Goal: Task Accomplishment & Management: Manage account settings

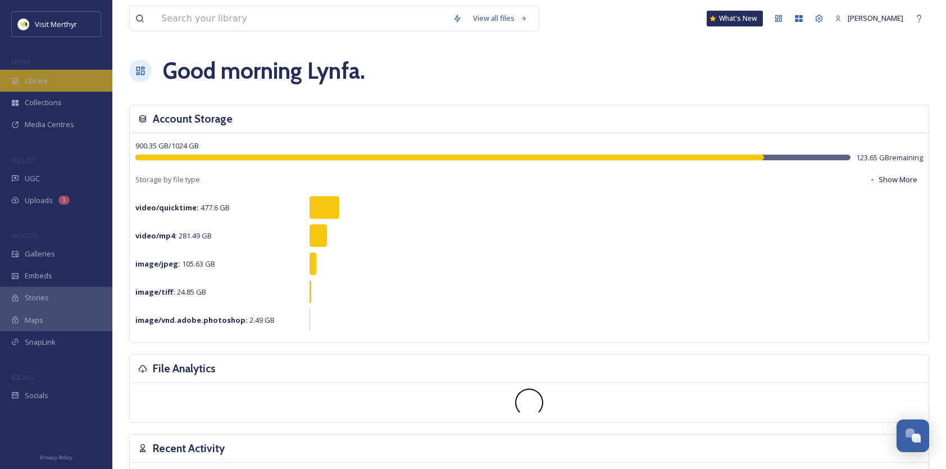
click at [47, 80] on span "Library" at bounding box center [36, 80] width 22 height 11
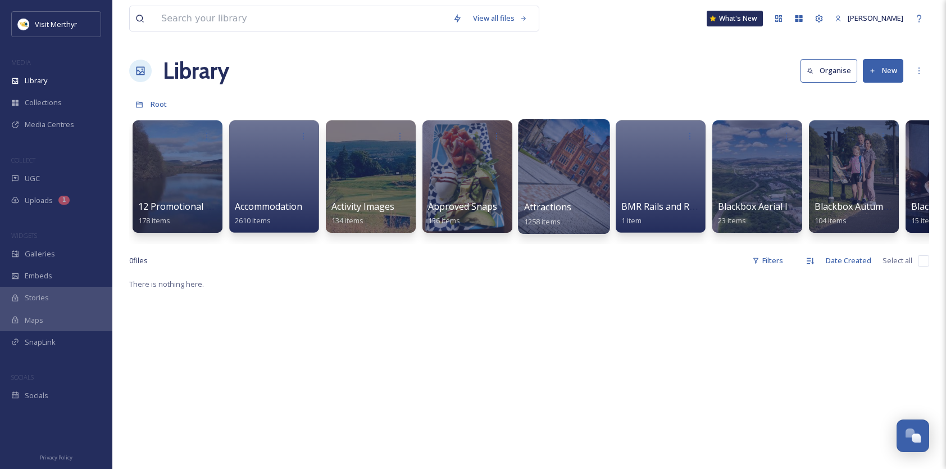
click at [539, 206] on span "Attractions" at bounding box center [548, 207] width 48 height 12
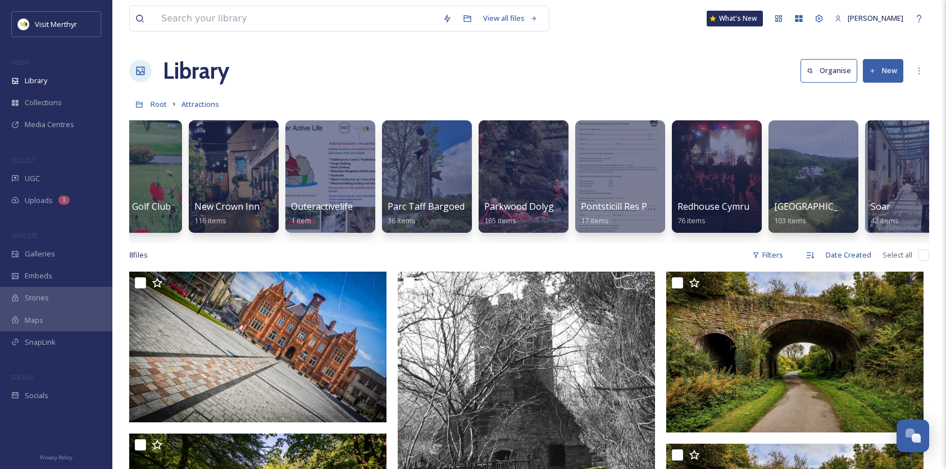
scroll to position [0, 1705]
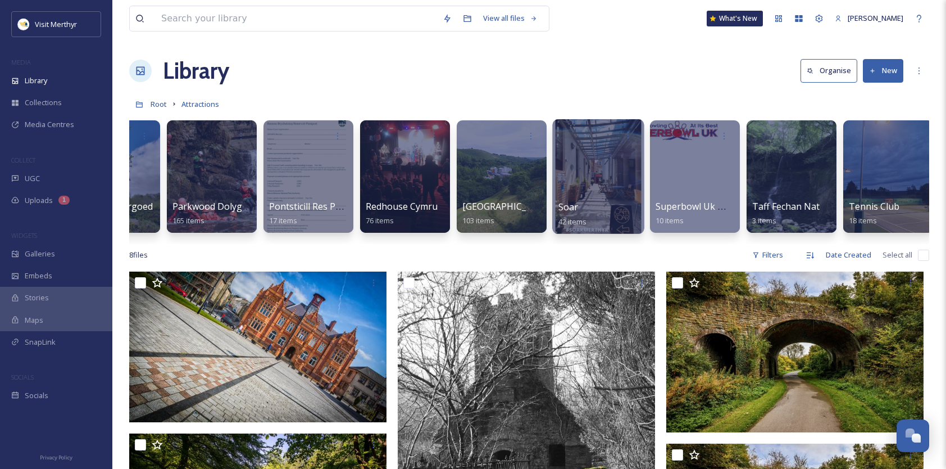
click at [601, 191] on div at bounding box center [598, 176] width 92 height 115
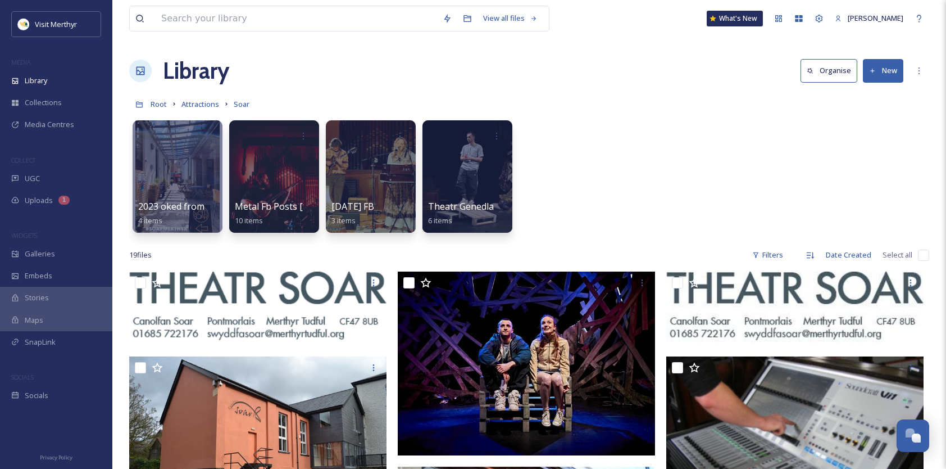
click at [881, 70] on button "New" at bounding box center [883, 70] width 40 height 23
click at [863, 137] on span "Folder" at bounding box center [870, 140] width 21 height 11
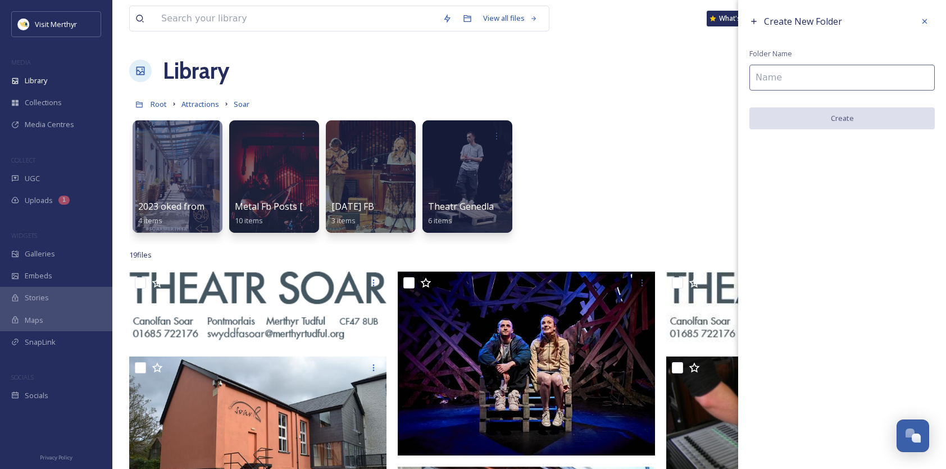
click at [798, 80] on input at bounding box center [841, 78] width 185 height 26
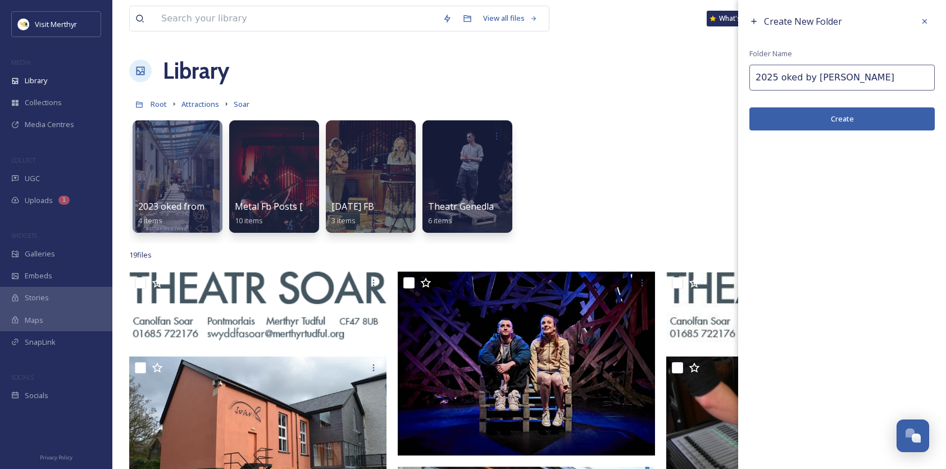
type input "2025 oked by [PERSON_NAME]"
click at [837, 117] on button "Create" at bounding box center [841, 118] width 185 height 23
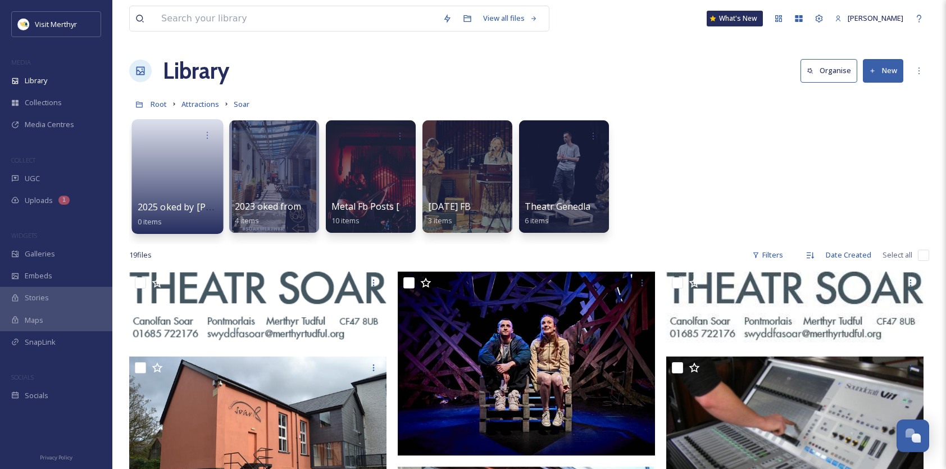
click at [194, 166] on link at bounding box center [178, 173] width 80 height 54
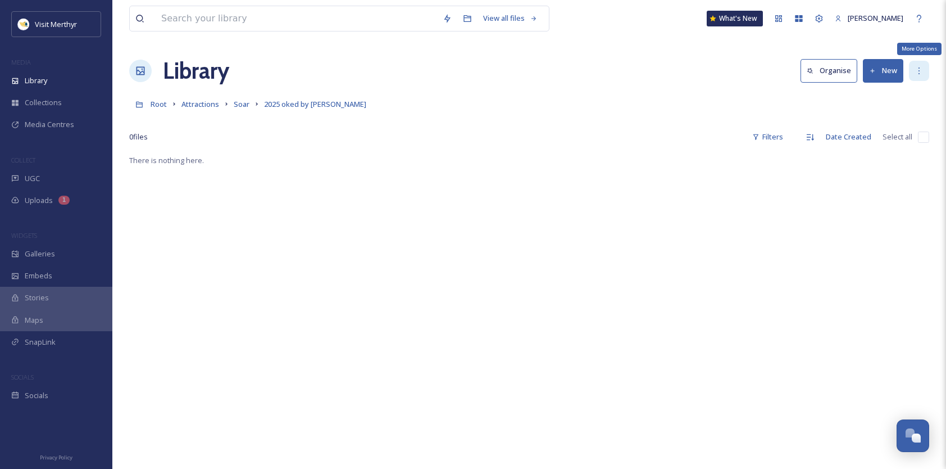
click at [919, 69] on icon at bounding box center [919, 70] width 9 height 9
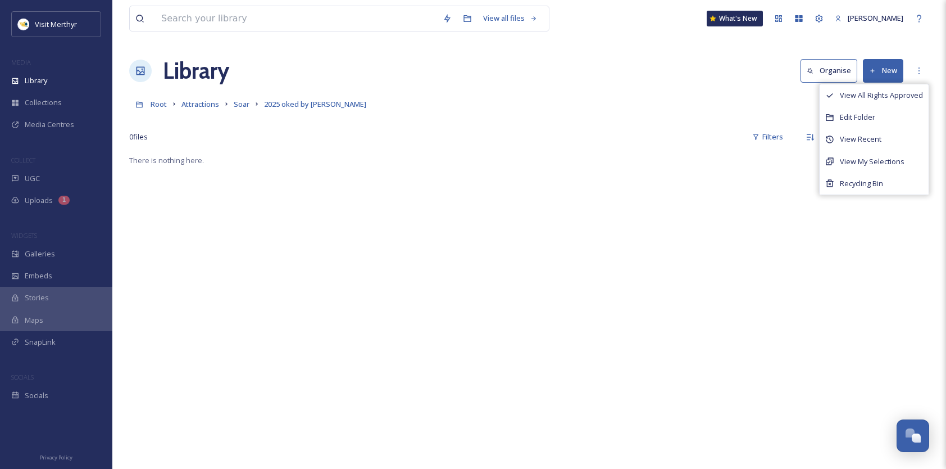
click at [759, 120] on div at bounding box center [529, 120] width 800 height 11
drag, startPoint x: 362, startPoint y: 195, endPoint x: 603, endPoint y: 157, distance: 244.6
click at [365, 195] on div "There is nothing here." at bounding box center [529, 387] width 800 height 469
click at [869, 69] on button "New" at bounding box center [883, 70] width 40 height 23
click at [861, 92] on span "File Upload" at bounding box center [878, 97] width 37 height 11
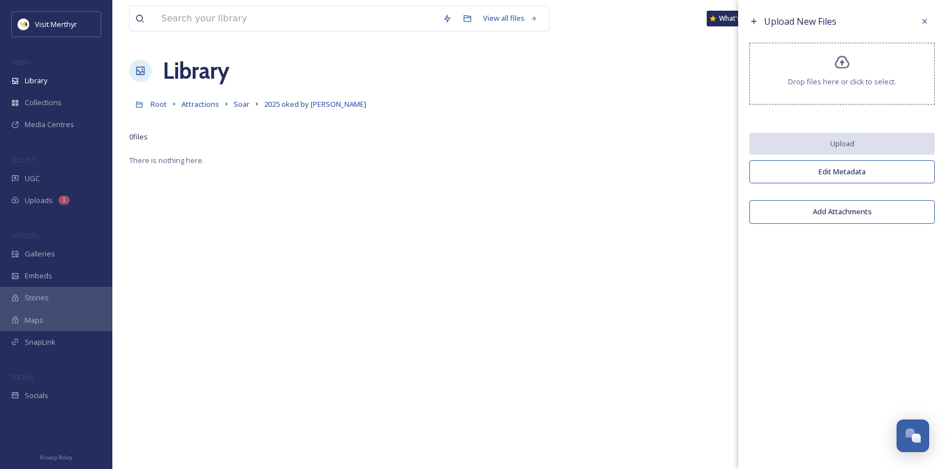
click at [850, 66] on icon at bounding box center [842, 62] width 16 height 16
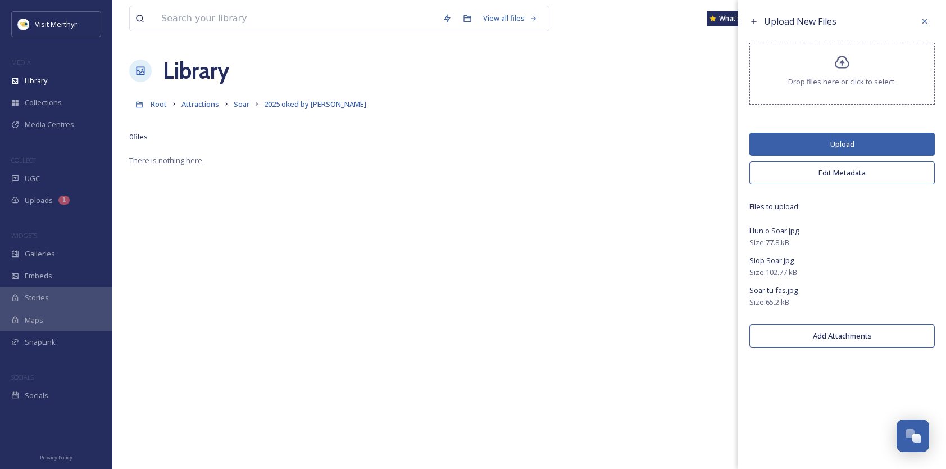
click at [855, 146] on button "Upload" at bounding box center [841, 144] width 185 height 23
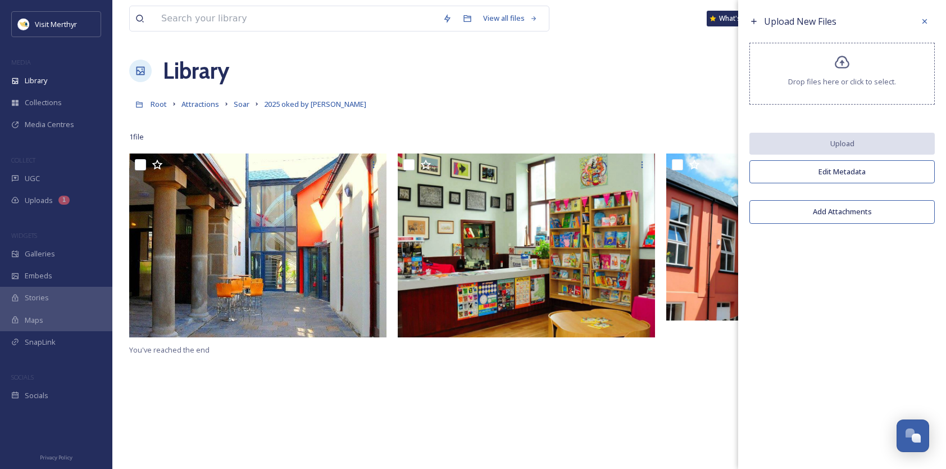
drag, startPoint x: 925, startPoint y: 18, endPoint x: 631, endPoint y: 37, distance: 293.8
click at [925, 18] on icon at bounding box center [924, 21] width 9 height 9
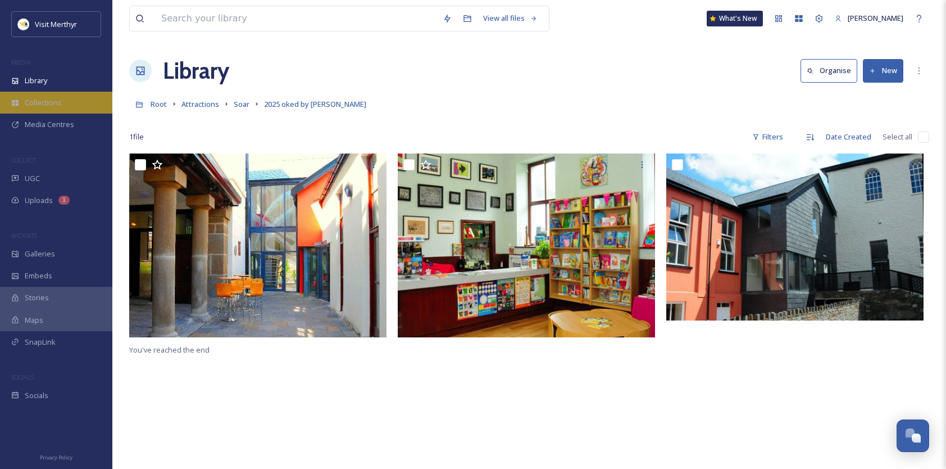
click at [34, 100] on span "Collections" at bounding box center [43, 102] width 37 height 11
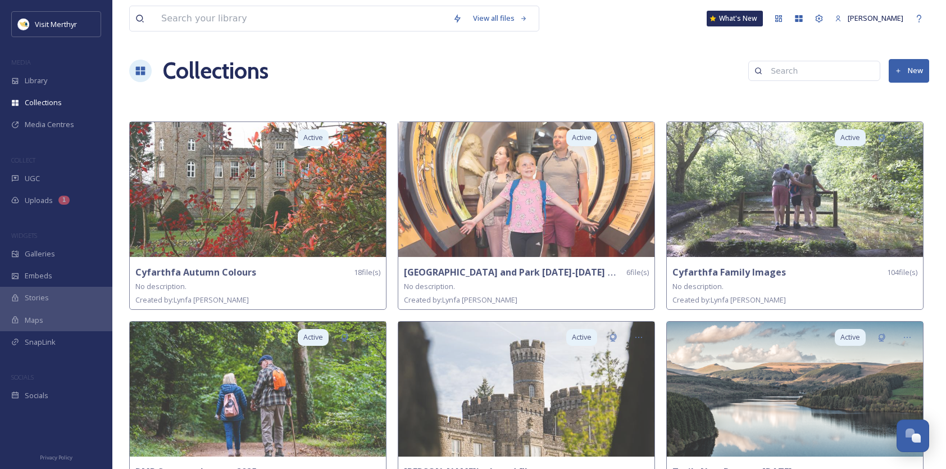
click at [905, 71] on button "New" at bounding box center [909, 70] width 40 height 23
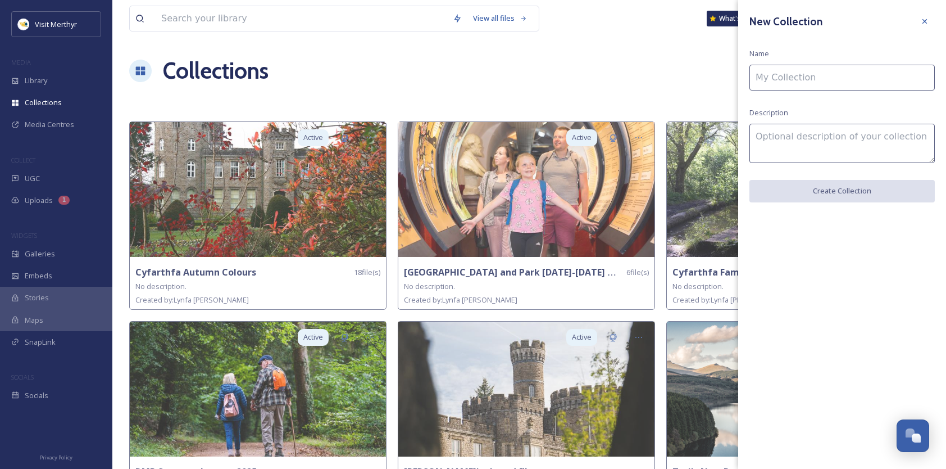
click at [774, 79] on input at bounding box center [841, 78] width 185 height 26
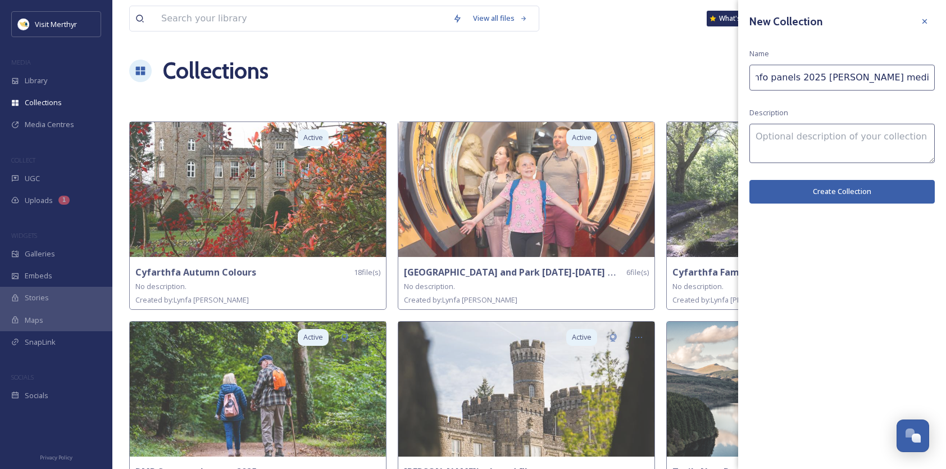
scroll to position [0, 31]
click at [857, 77] on input "BMR Info panels 2025 [PERSON_NAME] media design [GEOGRAPHIC_DATA]" at bounding box center [841, 78] width 185 height 26
drag, startPoint x: 890, startPoint y: 78, endPoint x: 895, endPoint y: 78, distance: 5.6
click at [891, 79] on input "BMR Info panels 2025 [PERSON_NAME] Media design [GEOGRAPHIC_DATA]" at bounding box center [841, 78] width 185 height 26
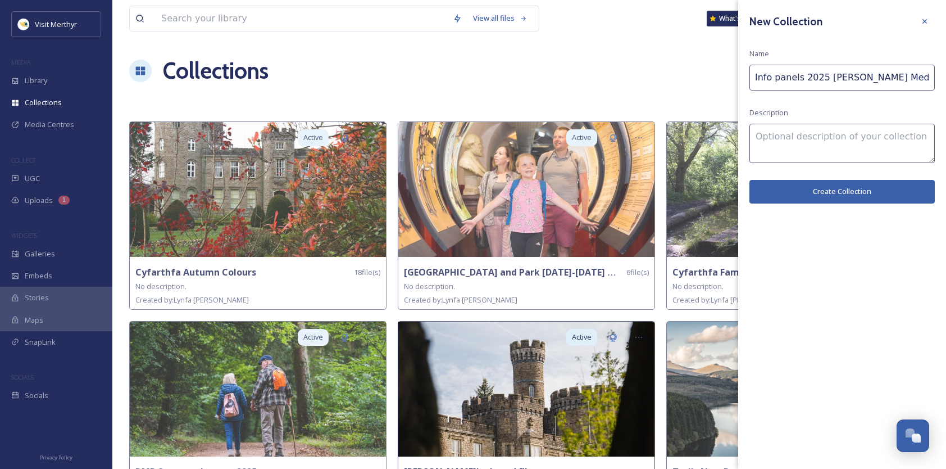
type input "BMR Info panels 2025 [PERSON_NAME] Media Design [GEOGRAPHIC_DATA]"
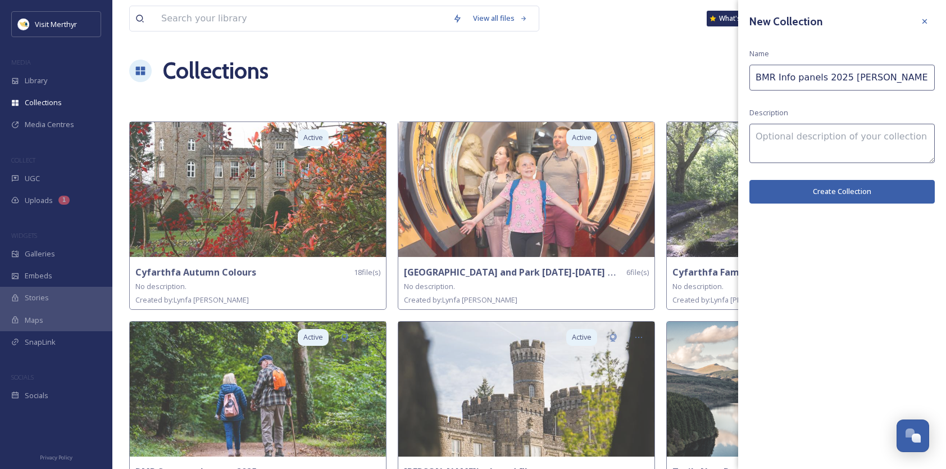
click at [836, 189] on button "Create Collection" at bounding box center [841, 191] width 185 height 23
